Goal: Navigation & Orientation: Find specific page/section

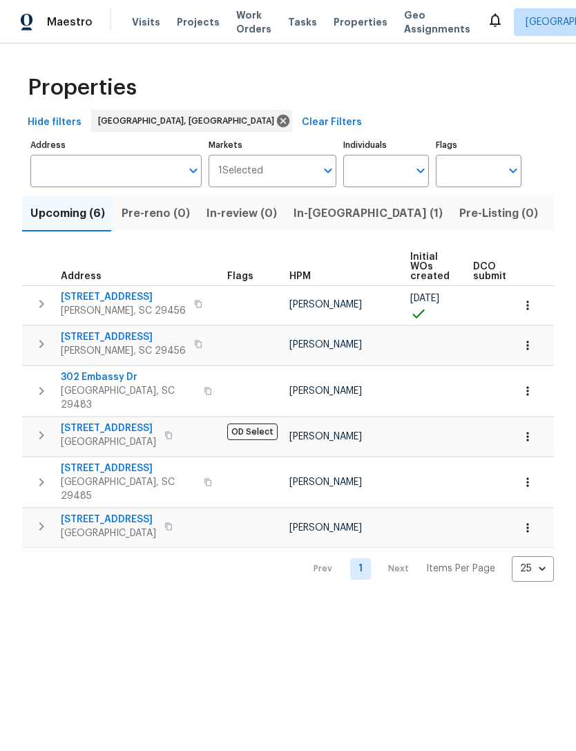
click at [140, 23] on span "Visits" at bounding box center [146, 22] width 28 height 14
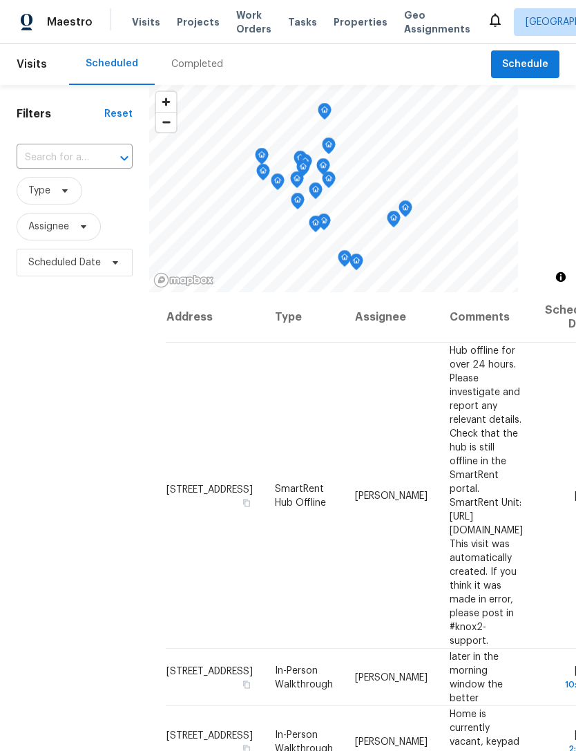
click at [338, 23] on span "Properties" at bounding box center [361, 22] width 54 height 14
